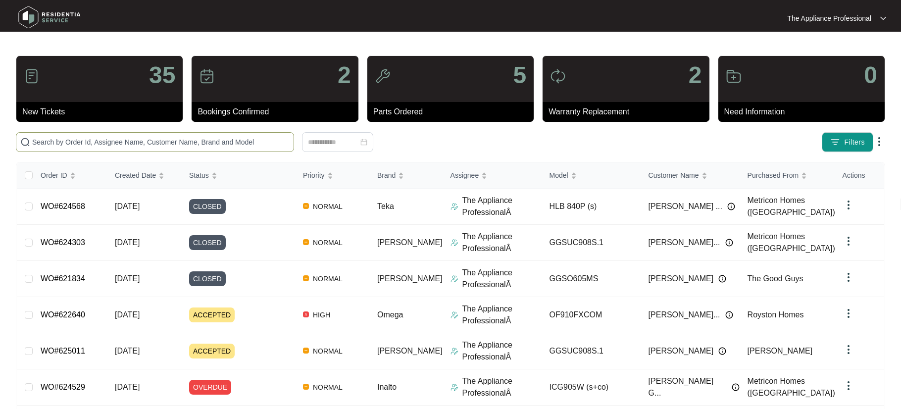
click at [154, 146] on input "text" at bounding box center [161, 142] width 258 height 11
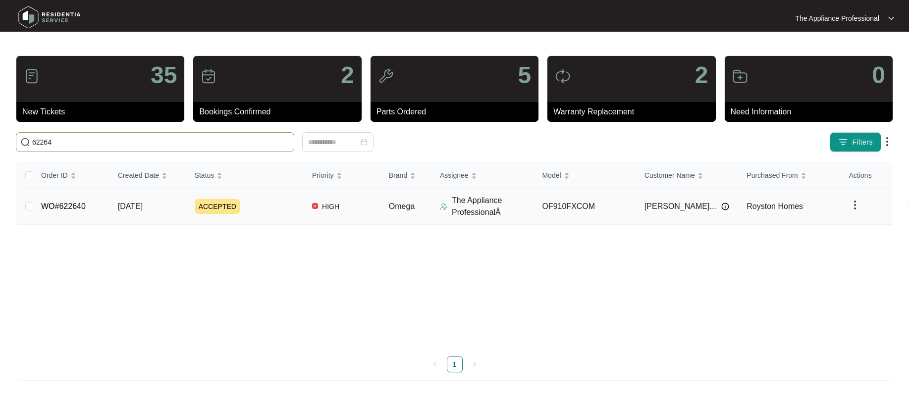
type input "62264"
click at [85, 205] on link "WO#622640" at bounding box center [63, 206] width 45 height 8
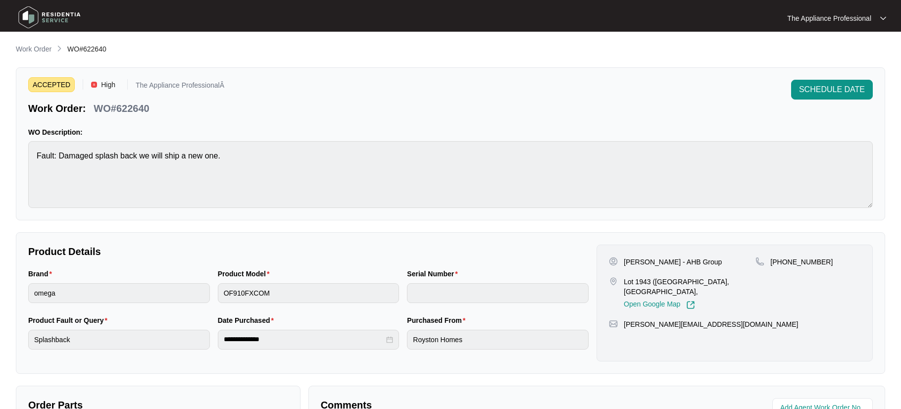
click at [32, 17] on img at bounding box center [49, 17] width 69 height 30
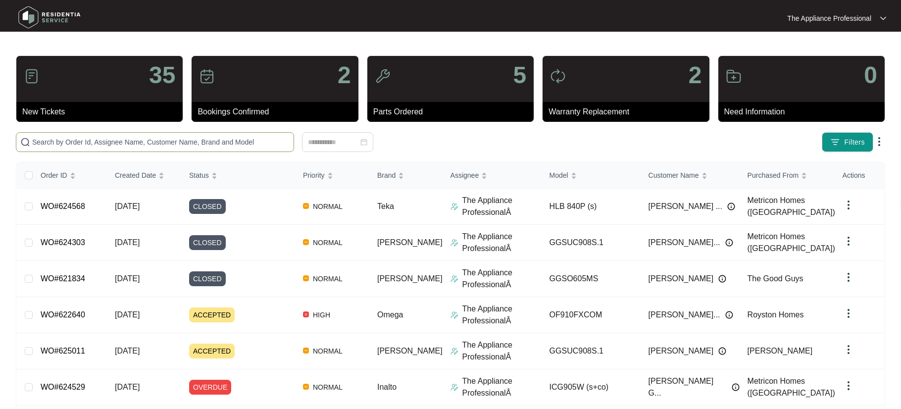
click at [44, 141] on input "text" at bounding box center [161, 142] width 258 height 11
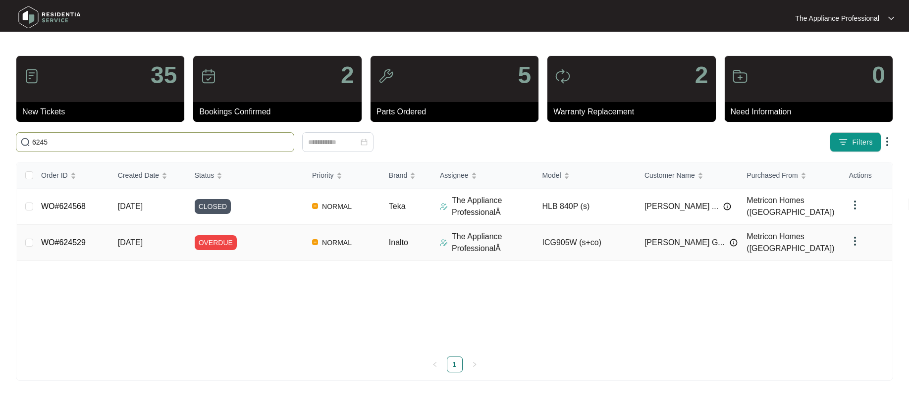
type input "6245"
click at [79, 241] on link "WO#624529" at bounding box center [63, 242] width 45 height 8
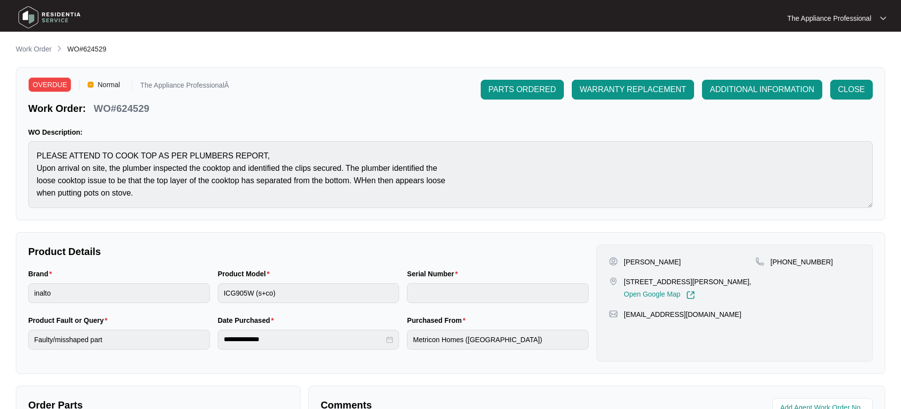
click at [32, 14] on img at bounding box center [49, 17] width 69 height 30
